Goal: Transaction & Acquisition: Purchase product/service

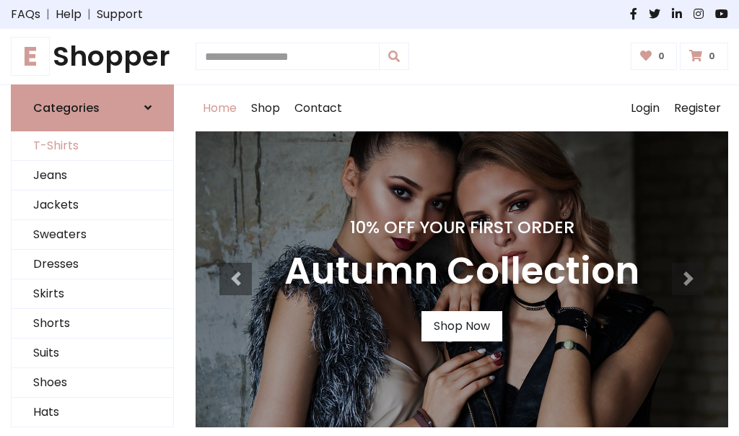
click at [92, 146] on link "T-Shirts" at bounding box center [93, 146] width 162 height 30
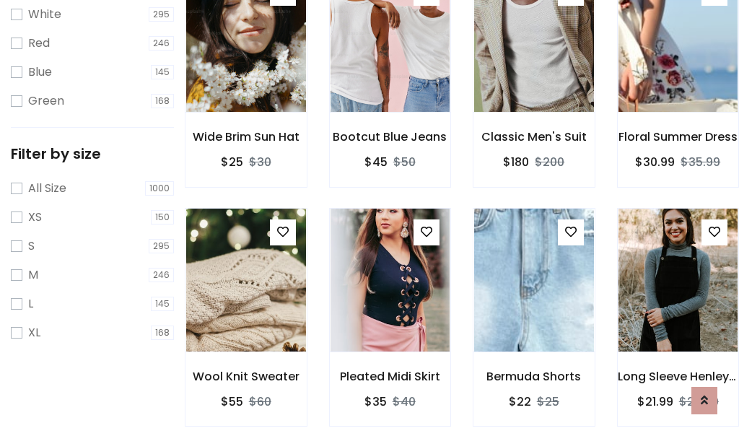
scroll to position [26, 0]
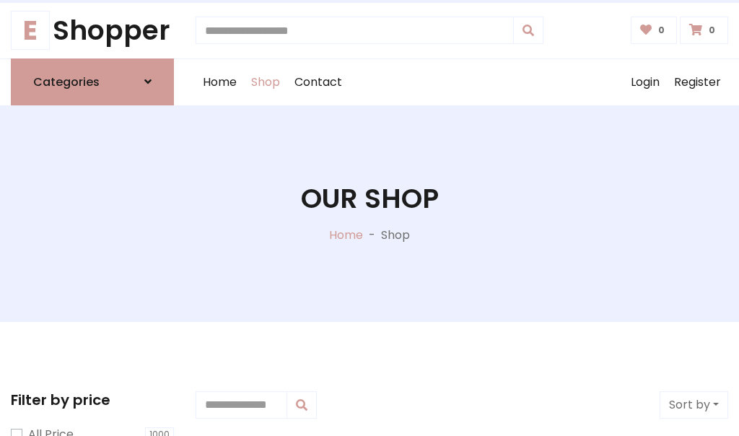
click at [370, 213] on h1 "Our Shop" at bounding box center [370, 199] width 138 height 32
click at [462, 82] on div "Home Shop Contact Log out Login Register" at bounding box center [462, 82] width 533 height 46
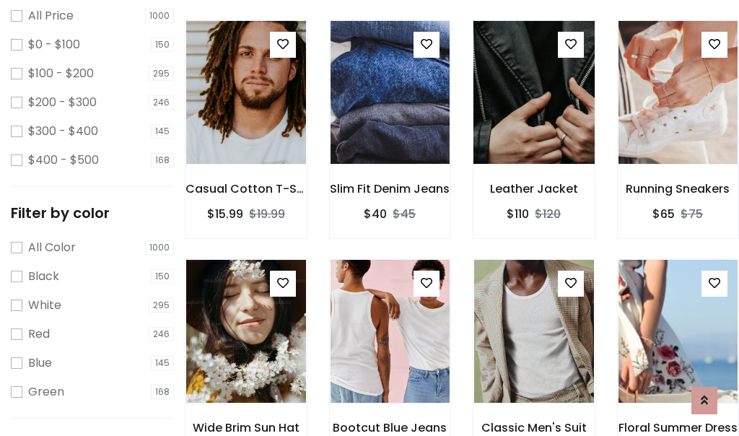
click at [534, 118] on img at bounding box center [534, 92] width 144 height 347
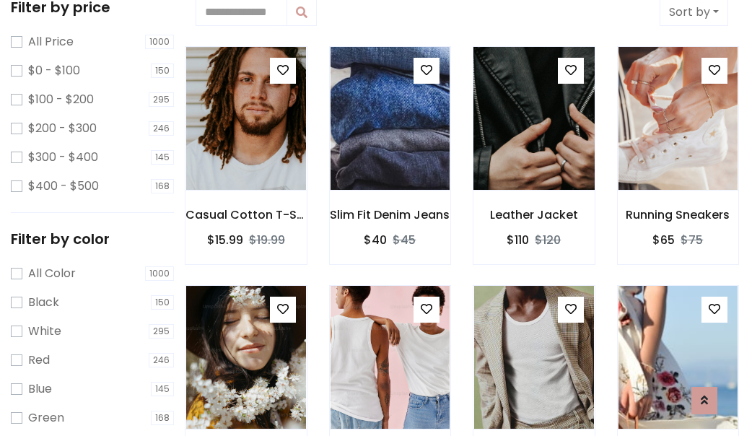
scroll to position [26, 0]
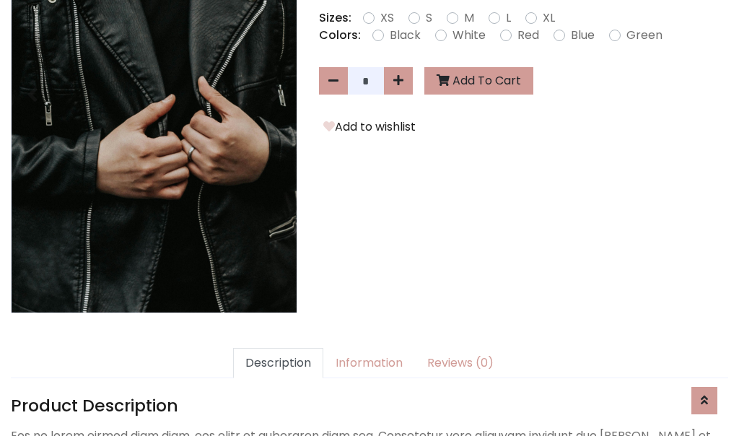
scroll to position [353, 0]
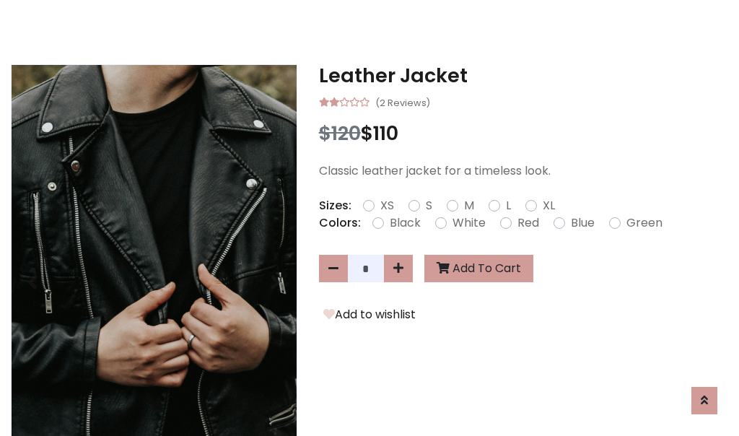
click at [523, 75] on h3 "Leather Jacket" at bounding box center [523, 75] width 409 height 23
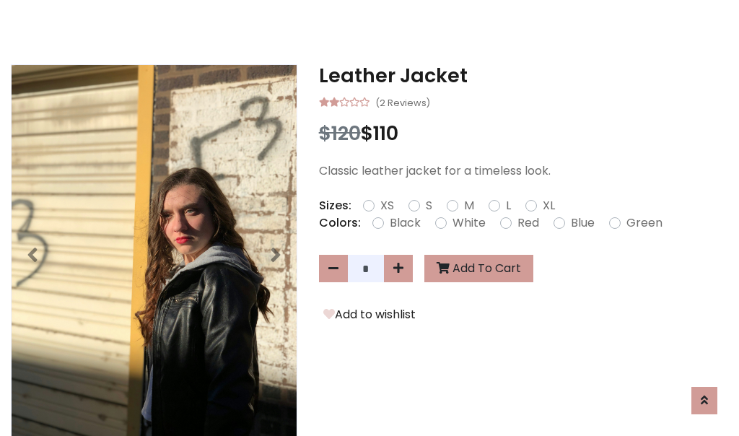
click at [523, 75] on h3 "Leather Jacket" at bounding box center [523, 75] width 409 height 23
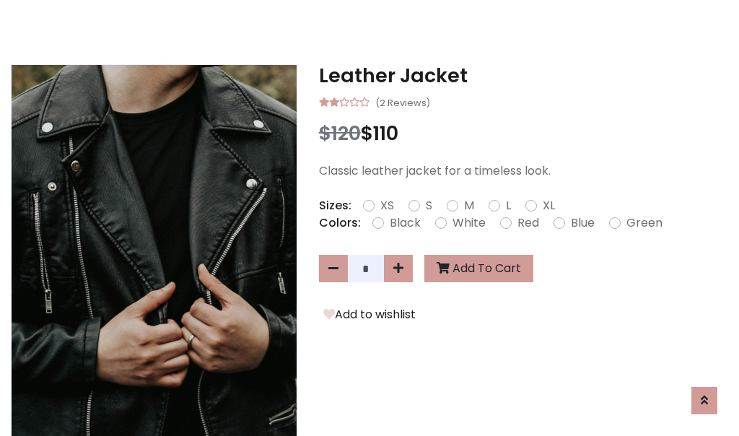
click at [523, 75] on h3 "Leather Jacket" at bounding box center [523, 75] width 409 height 23
